Goal: Task Accomplishment & Management: Manage account settings

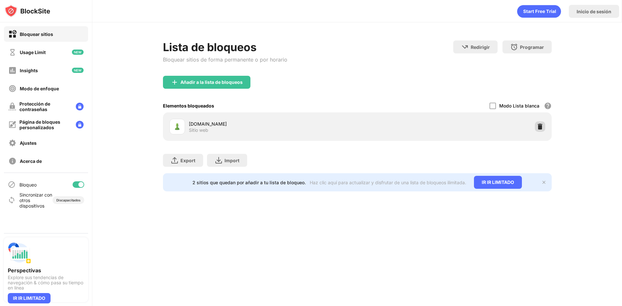
click at [542, 126] on img at bounding box center [540, 126] width 6 height 6
